Goal: Find specific page/section: Find specific page/section

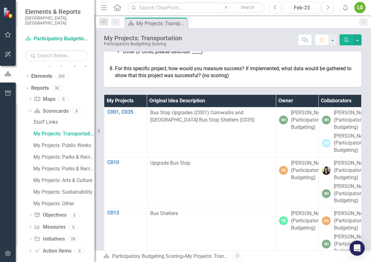
scroll to position [356, 0]
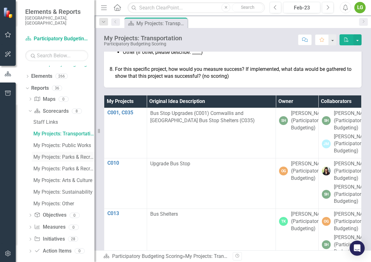
click at [73, 154] on div "My Projects: Parks & Recreation" at bounding box center [63, 157] width 61 height 6
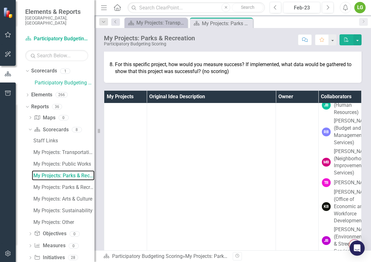
scroll to position [427, 0]
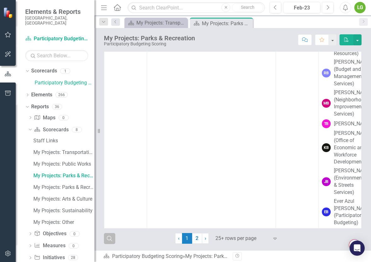
click at [107, 239] on icon "Search" at bounding box center [109, 239] width 7 height 6
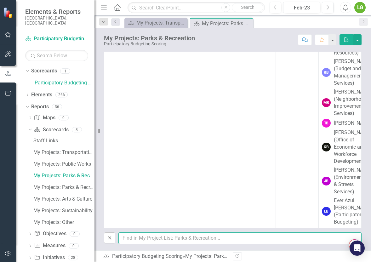
click at [140, 238] on input "text" at bounding box center [239, 238] width 243 height 12
type input "lauren"
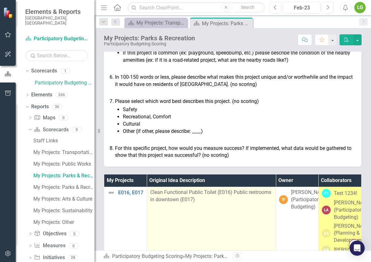
scroll to position [428, 0]
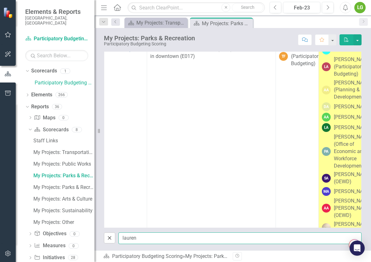
click at [185, 236] on input "lauren" at bounding box center [239, 238] width 243 height 12
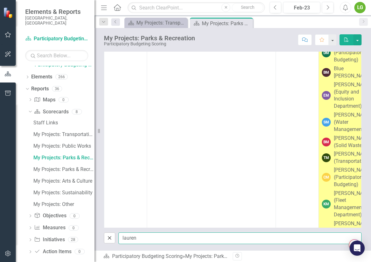
scroll to position [0, 0]
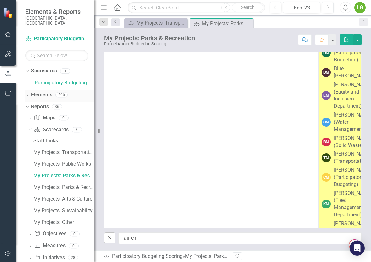
click at [26, 94] on icon "Dropdown" at bounding box center [27, 95] width 4 height 3
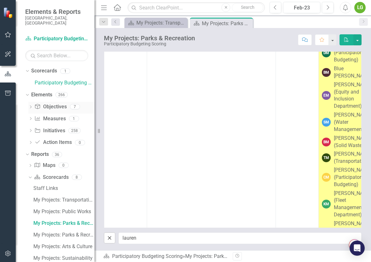
click at [30, 106] on icon "Dropdown" at bounding box center [30, 107] width 4 height 3
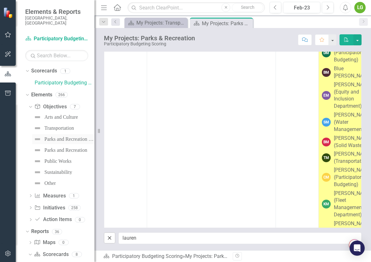
click at [60, 136] on div "Parks and Recreation (Spanish)" at bounding box center [69, 139] width 50 height 6
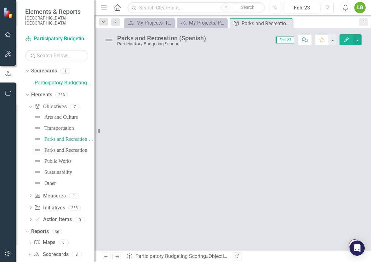
click at [56, 145] on link "Parks and Recreation" at bounding box center [59, 150] width 55 height 10
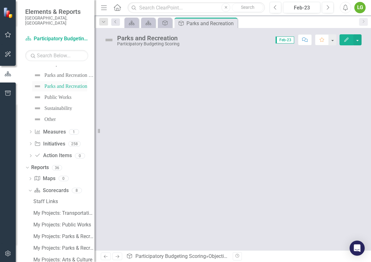
scroll to position [144, 0]
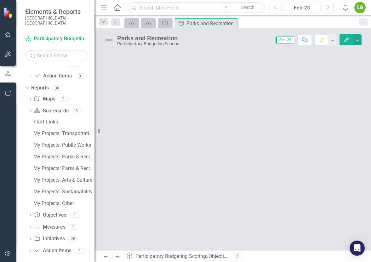
click at [65, 154] on div "My Projects: Parks & Recreation" at bounding box center [63, 157] width 61 height 6
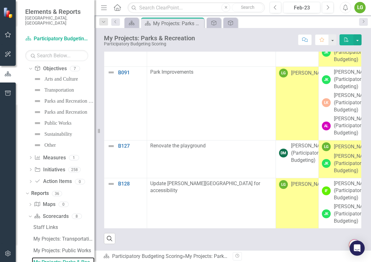
scroll to position [14992, 1]
click at [214, 24] on icon at bounding box center [213, 22] width 5 height 5
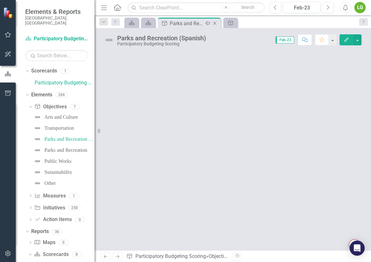
click at [215, 22] on icon at bounding box center [214, 23] width 3 height 3
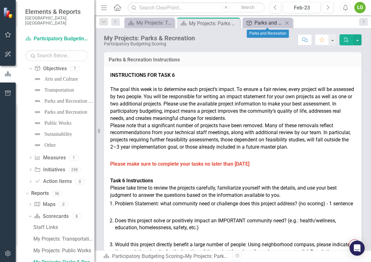
click at [275, 22] on div "Parks and Recreation" at bounding box center [269, 23] width 29 height 8
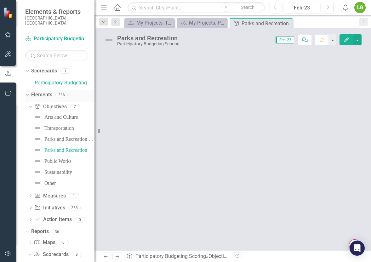
click at [27, 92] on icon "Dropdown" at bounding box center [26, 94] width 3 height 4
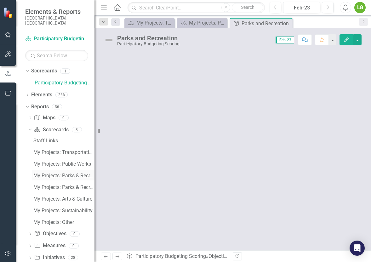
scroll to position [19, 0]
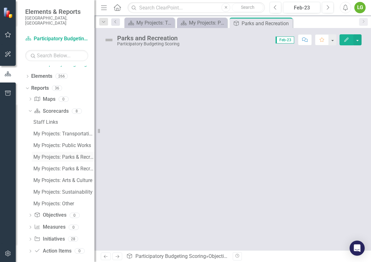
click at [58, 152] on link "My Projects: Parks & Recreation" at bounding box center [63, 157] width 63 height 10
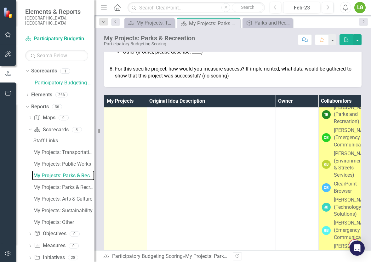
scroll to position [1441, 0]
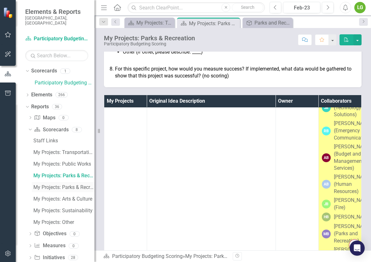
click at [46, 186] on link "My Projects: Parks & Recreation Spanish" at bounding box center [63, 187] width 63 height 10
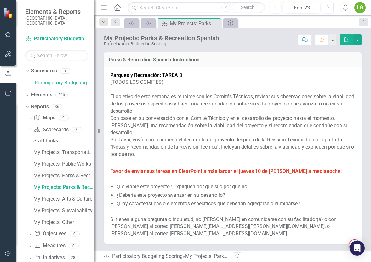
click at [53, 173] on div "My Projects: Parks & Recreation" at bounding box center [63, 176] width 61 height 6
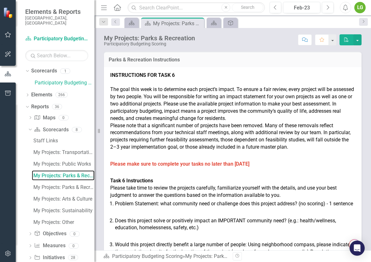
scroll to position [19, 0]
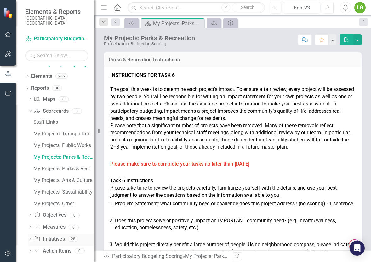
click at [29, 238] on icon "Dropdown" at bounding box center [30, 239] width 4 height 3
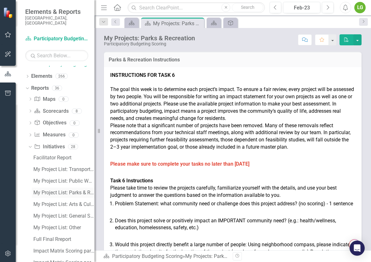
click at [72, 190] on div "My Project List: Parks & Recreation" at bounding box center [63, 193] width 61 height 6
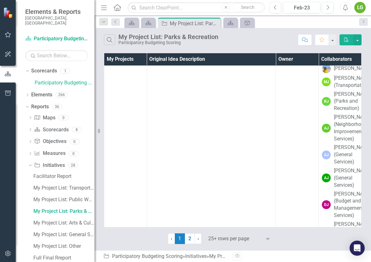
scroll to position [3417, 0]
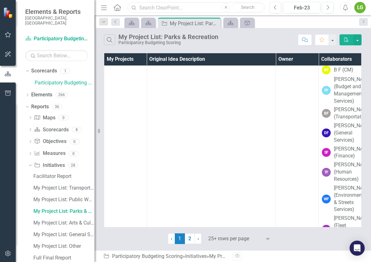
click at [204, 8] on input "text" at bounding box center [196, 7] width 137 height 11
type input "lauren"
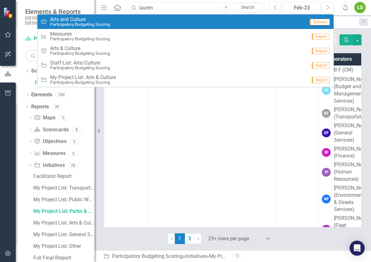
click at [195, 6] on input "lauren" at bounding box center [196, 7] width 137 height 11
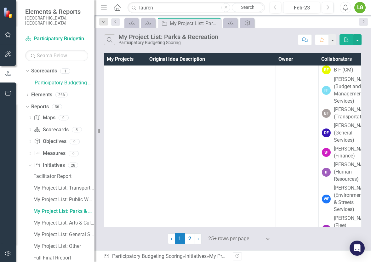
click at [245, 3] on link "Search" at bounding box center [247, 7] width 31 height 9
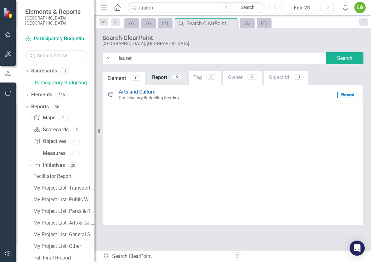
click at [157, 77] on link "Report 5" at bounding box center [166, 78] width 39 height 14
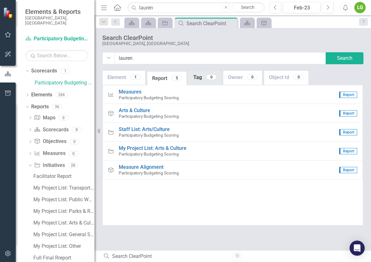
click at [200, 78] on link "Tag 0" at bounding box center [205, 78] width 32 height 14
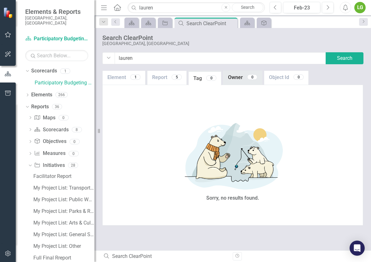
click at [242, 77] on link "Owner 0" at bounding box center [242, 78] width 39 height 14
click at [285, 76] on link "Object Id 0" at bounding box center [286, 78] width 44 height 14
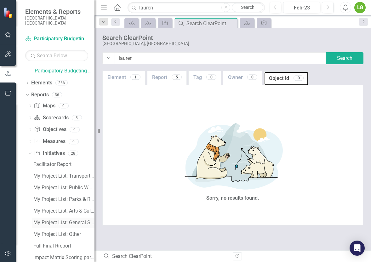
scroll to position [23, 0]
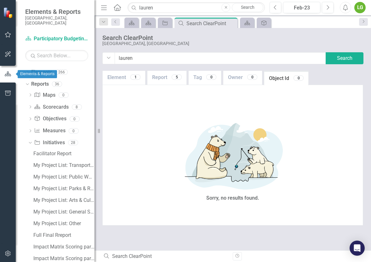
click at [10, 91] on icon "button" at bounding box center [8, 93] width 7 height 5
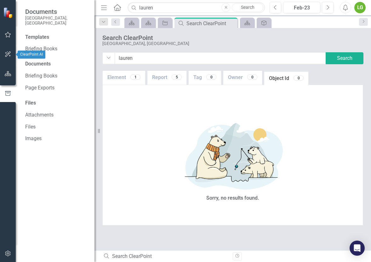
click at [11, 58] on button "button" at bounding box center [8, 54] width 14 height 13
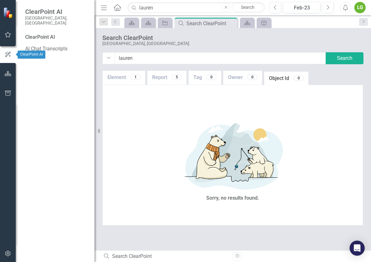
click at [10, 74] on icon "button" at bounding box center [8, 73] width 7 height 5
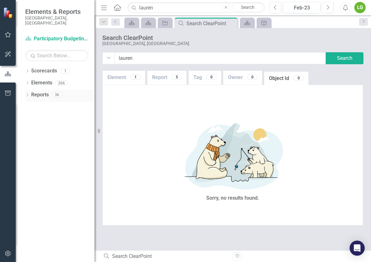
click at [26, 94] on icon "Dropdown" at bounding box center [27, 95] width 4 height 3
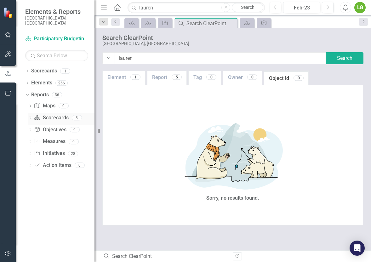
click at [32, 116] on div "Dropdown" at bounding box center [30, 118] width 4 height 5
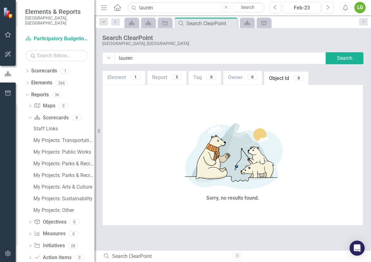
click at [62, 163] on link "My Projects: Parks & Recreation" at bounding box center [63, 164] width 63 height 10
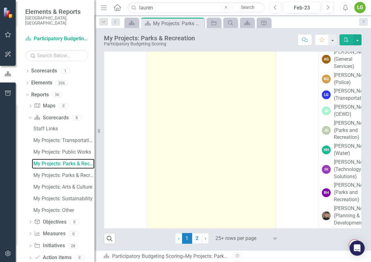
scroll to position [4402, 0]
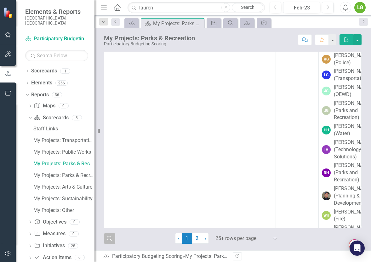
click at [111, 243] on button "Search" at bounding box center [109, 238] width 11 height 11
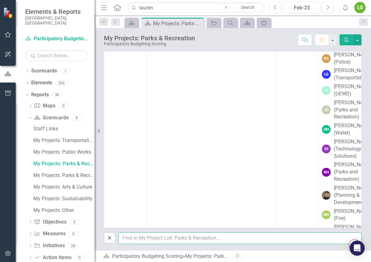
click at [135, 239] on input "text" at bounding box center [239, 238] width 243 height 12
type input "[PERSON_NAME]"
